Goal: Transaction & Acquisition: Purchase product/service

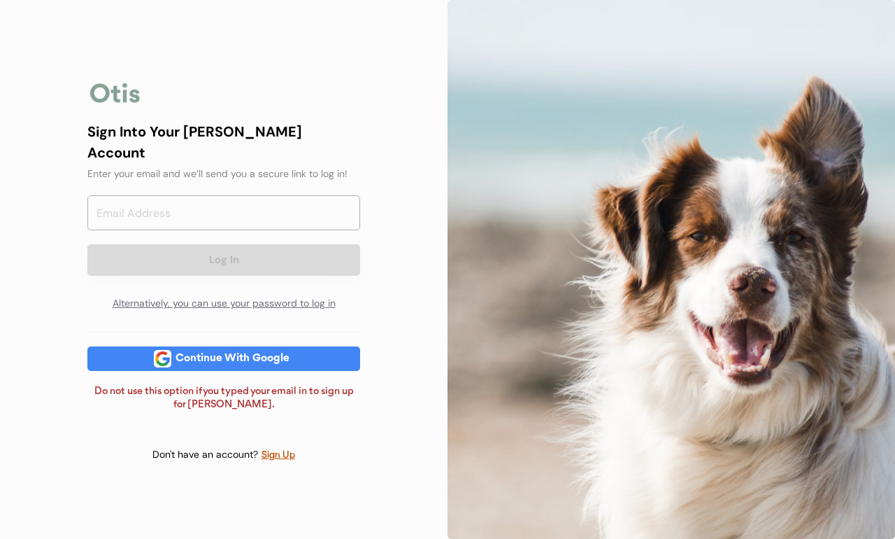
click at [205, 207] on input "email" at bounding box center [223, 212] width 273 height 35
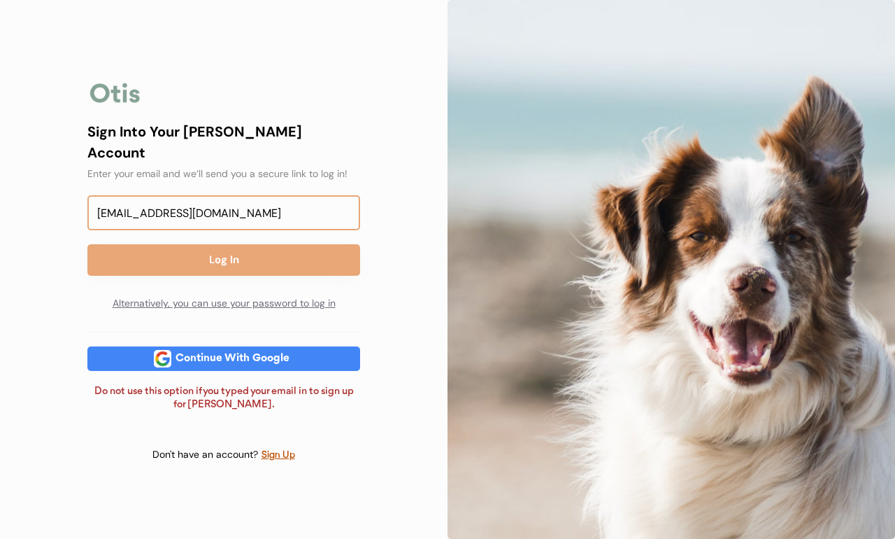
type input "lyssanevins@gmail.com"
click at [199, 245] on button "Log In" at bounding box center [223, 259] width 273 height 31
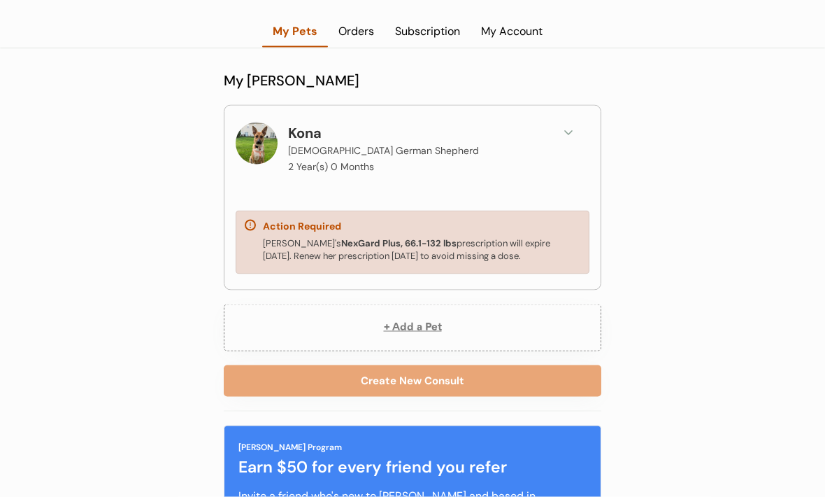
scroll to position [64, 0]
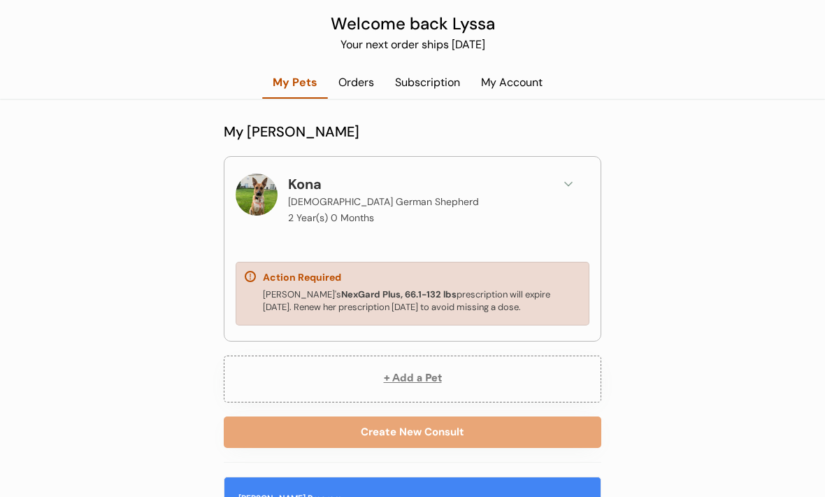
click at [388, 300] on div "Kona's NexGard Plus, 66.1-132 lbs prescription will expire [DATE]. Renew her pr…" at bounding box center [422, 300] width 318 height 25
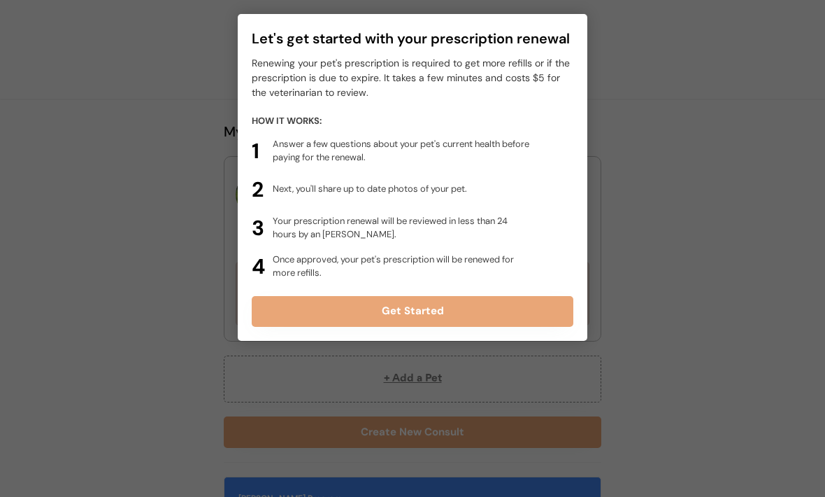
click at [388, 315] on button "Get Started" at bounding box center [413, 311] width 322 height 31
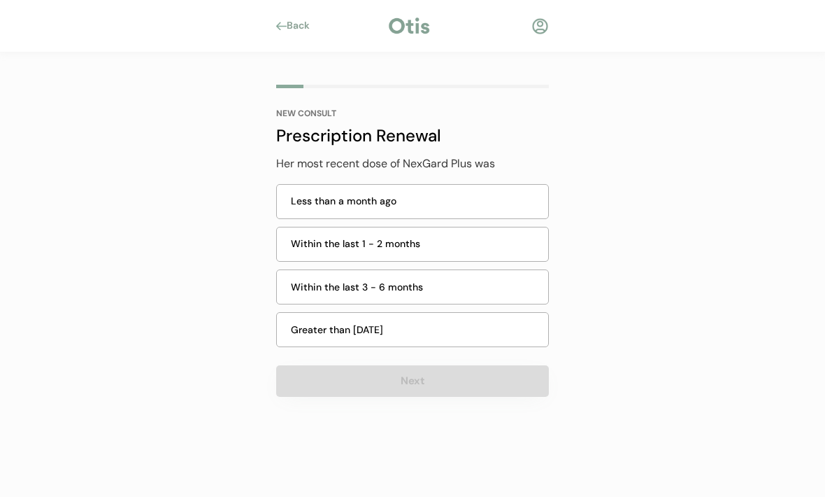
click at [370, 240] on div "Within the last 1 - 2 months" at bounding box center [415, 243] width 249 height 15
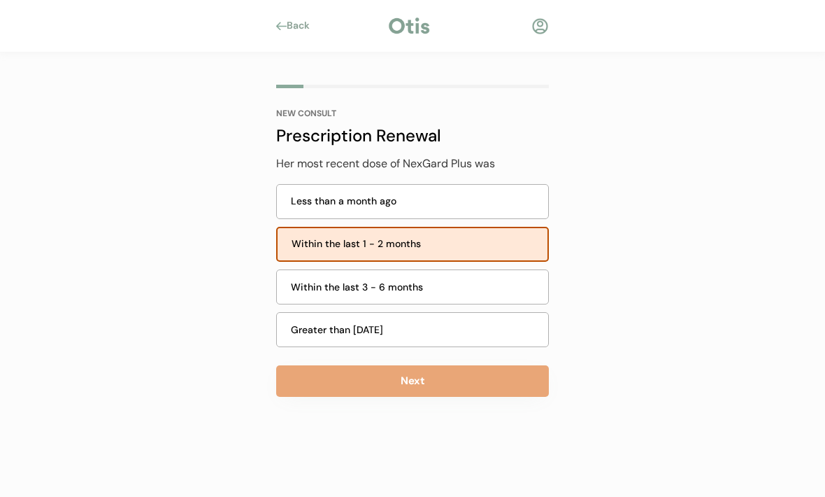
click at [368, 381] on button "Next" at bounding box center [412, 380] width 273 height 31
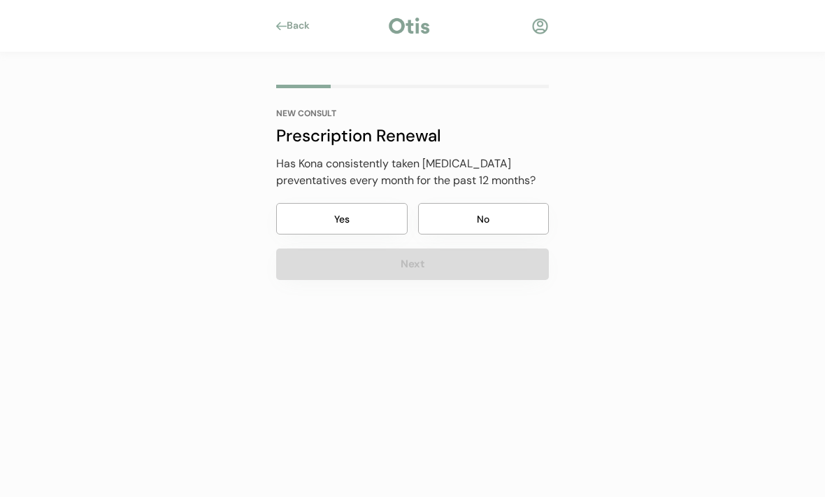
click at [326, 217] on button "Yes" at bounding box center [341, 218] width 131 height 31
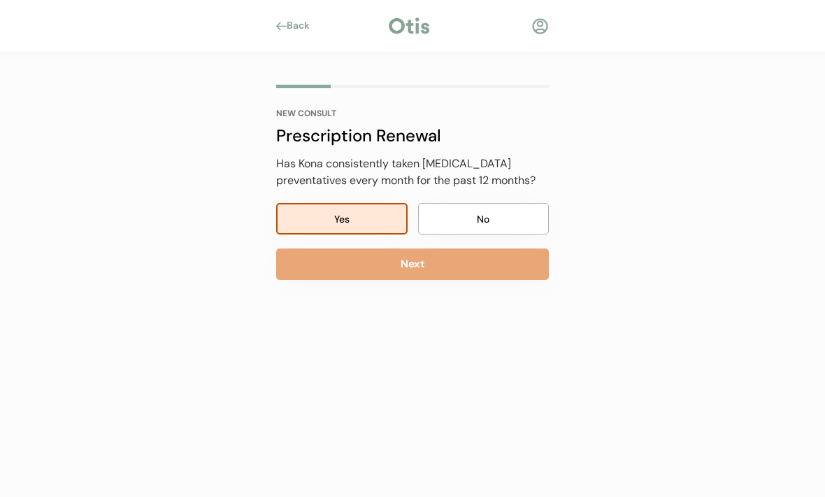
click at [334, 268] on button "Next" at bounding box center [412, 263] width 273 height 31
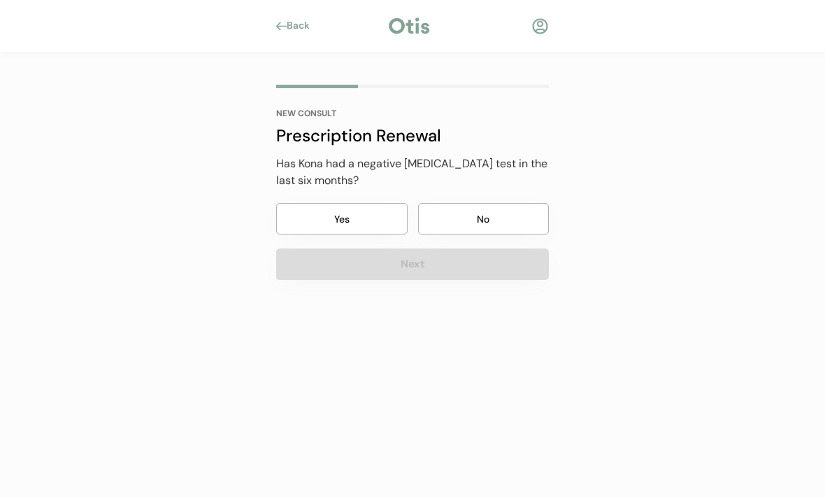
click at [341, 230] on button "Yes" at bounding box center [341, 218] width 131 height 31
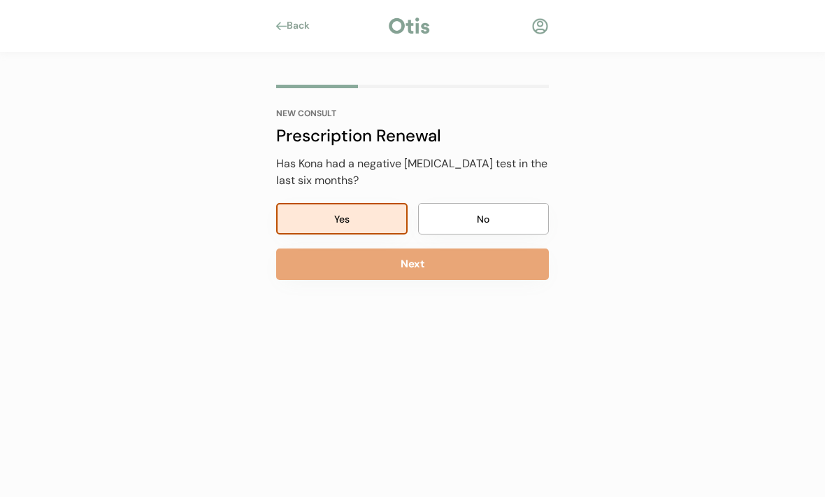
click at [343, 271] on button "Next" at bounding box center [412, 263] width 273 height 31
